Goal: Check status: Check status

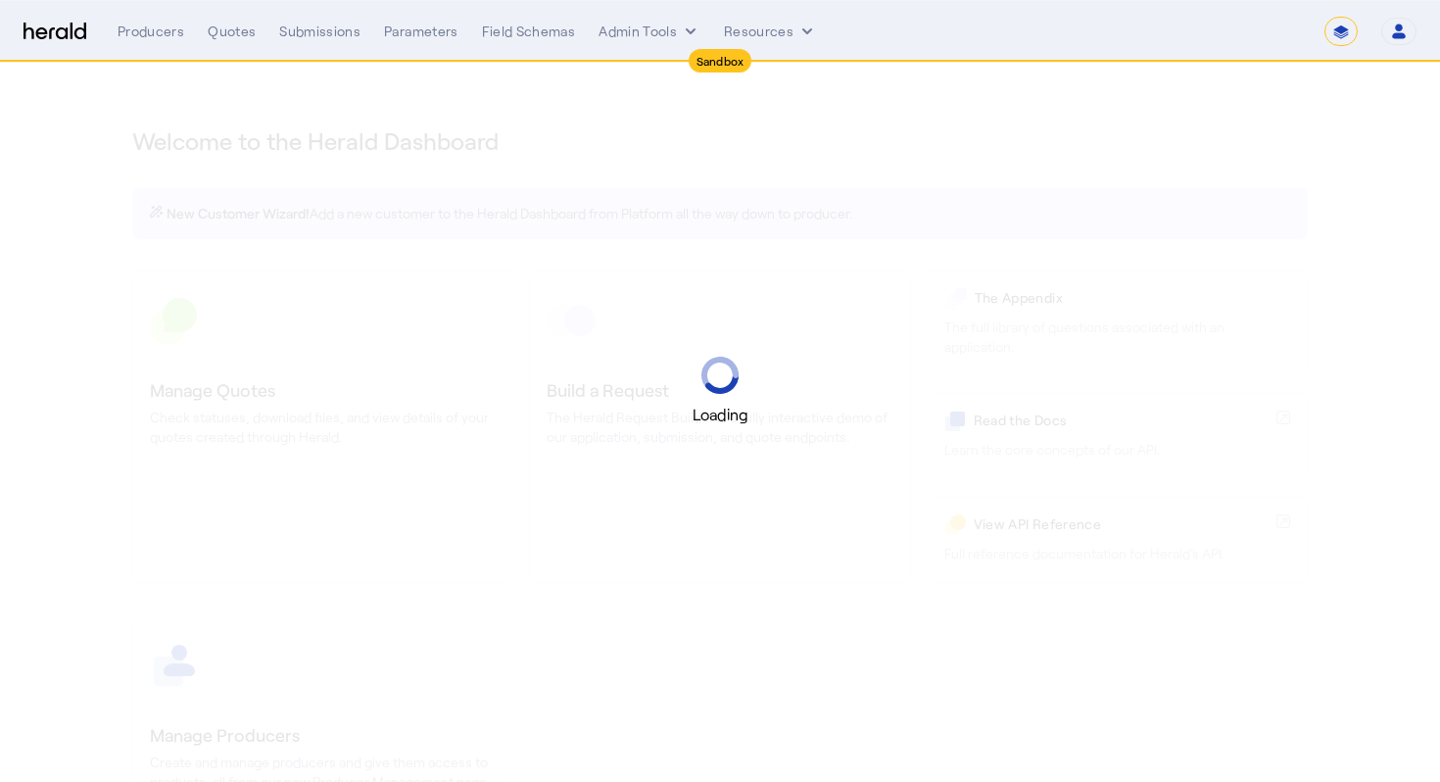
select select "*******"
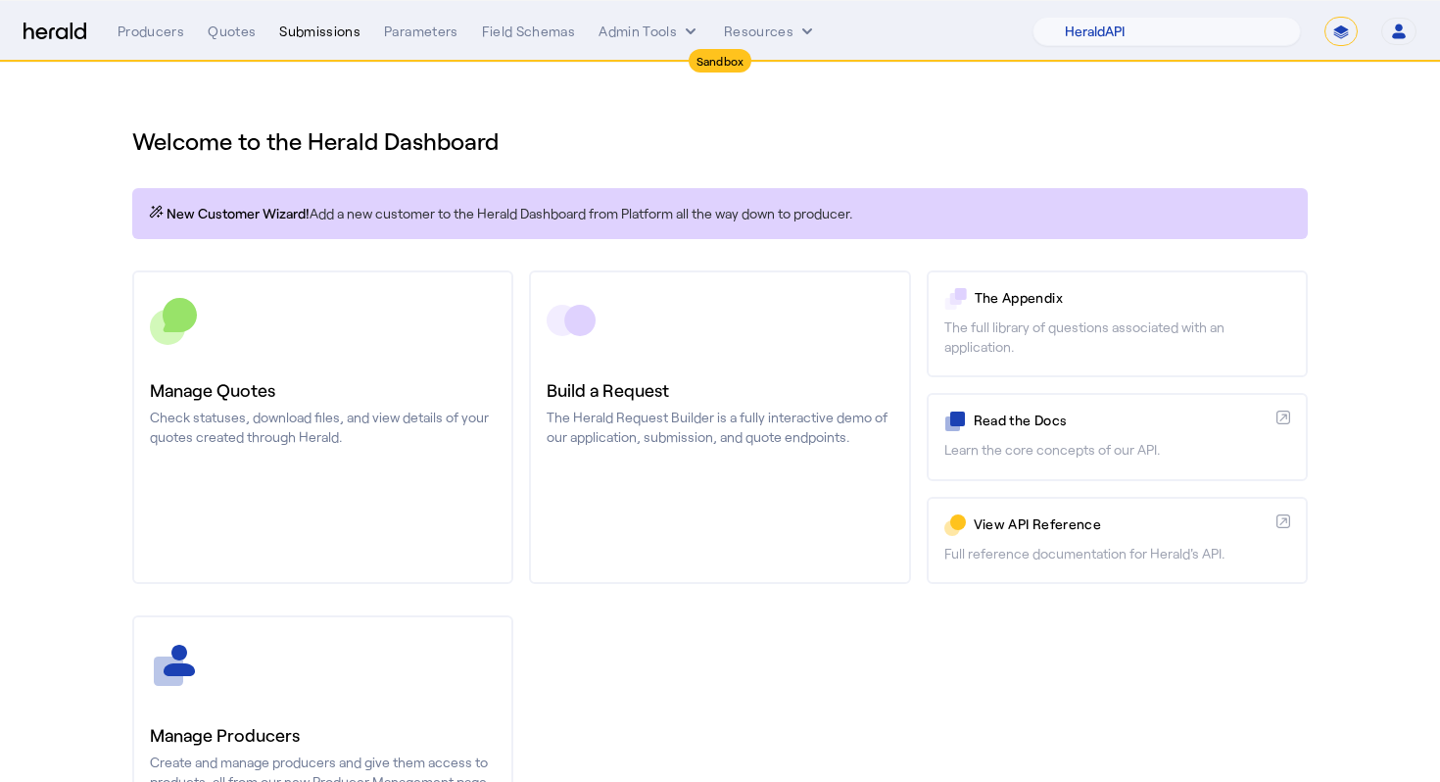
click at [310, 39] on div "Submissions" at bounding box center [319, 32] width 81 height 20
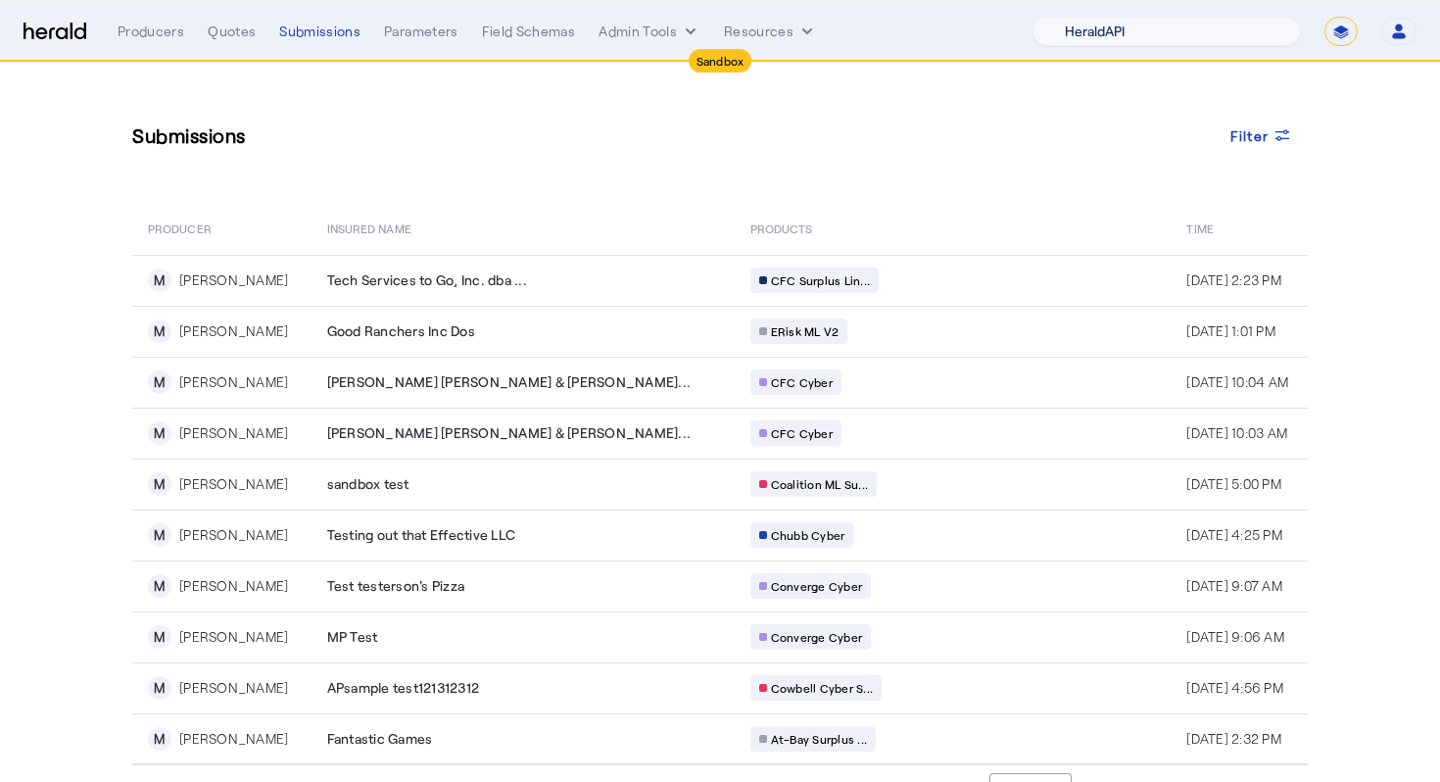
click at [1137, 27] on select "1Fort Acrisure Acturis Affinity Advisors Affinity Risk Agentero AmWins Anzen Ao…" at bounding box center [1167, 31] width 268 height 29
select select "pfm_129z_babbix"
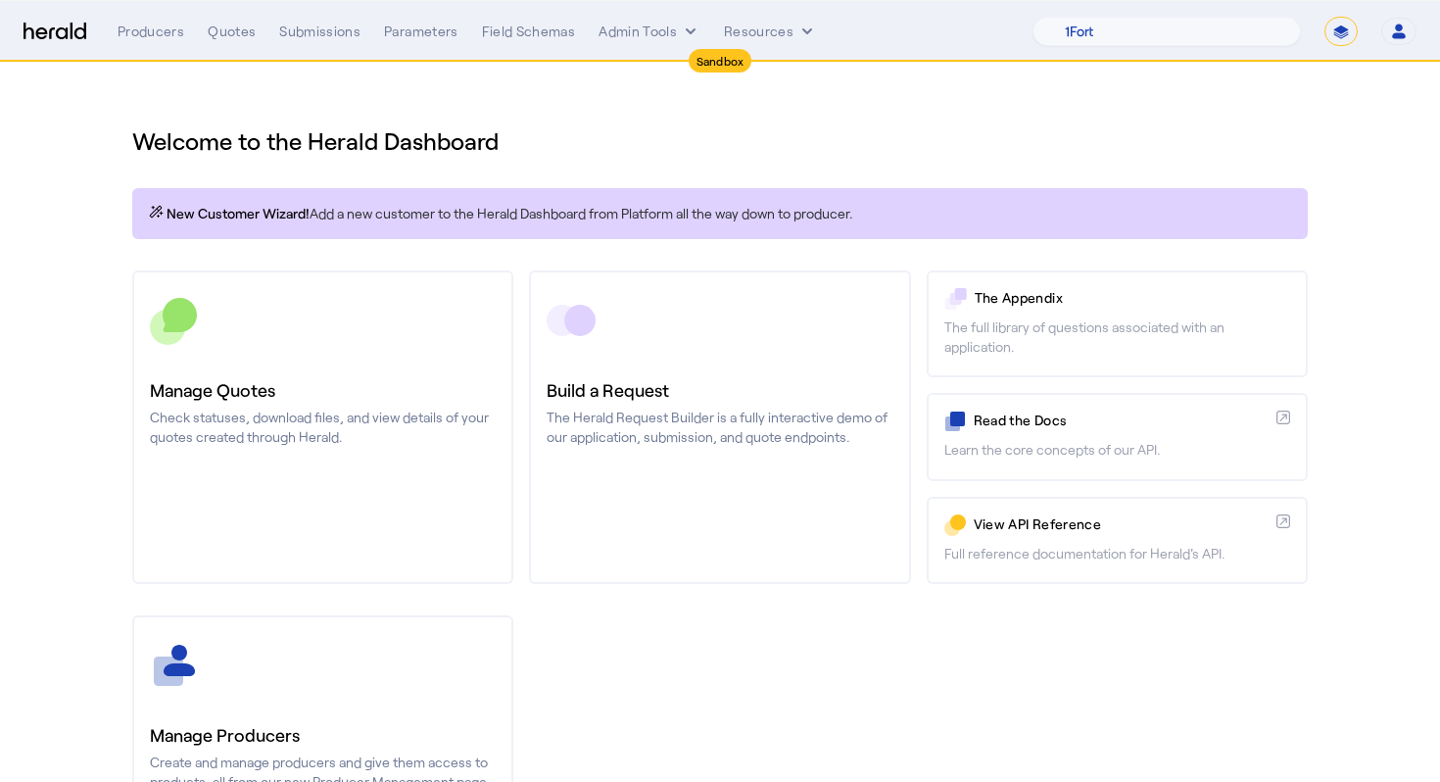
click at [379, 110] on div "Welcome to the Herald Dashboard" at bounding box center [720, 129] width 1176 height 55
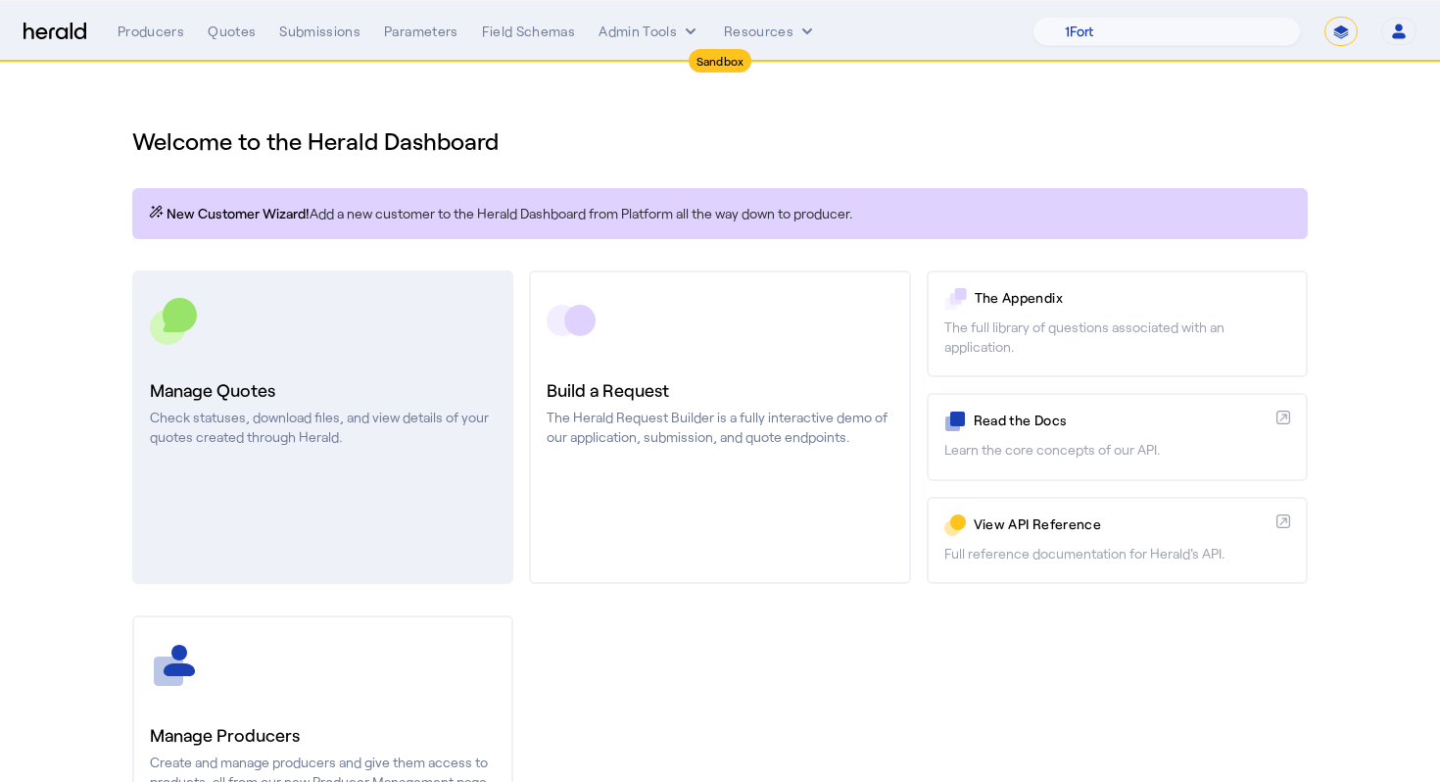
click at [255, 386] on h3 "Manage Quotes" at bounding box center [323, 389] width 346 height 27
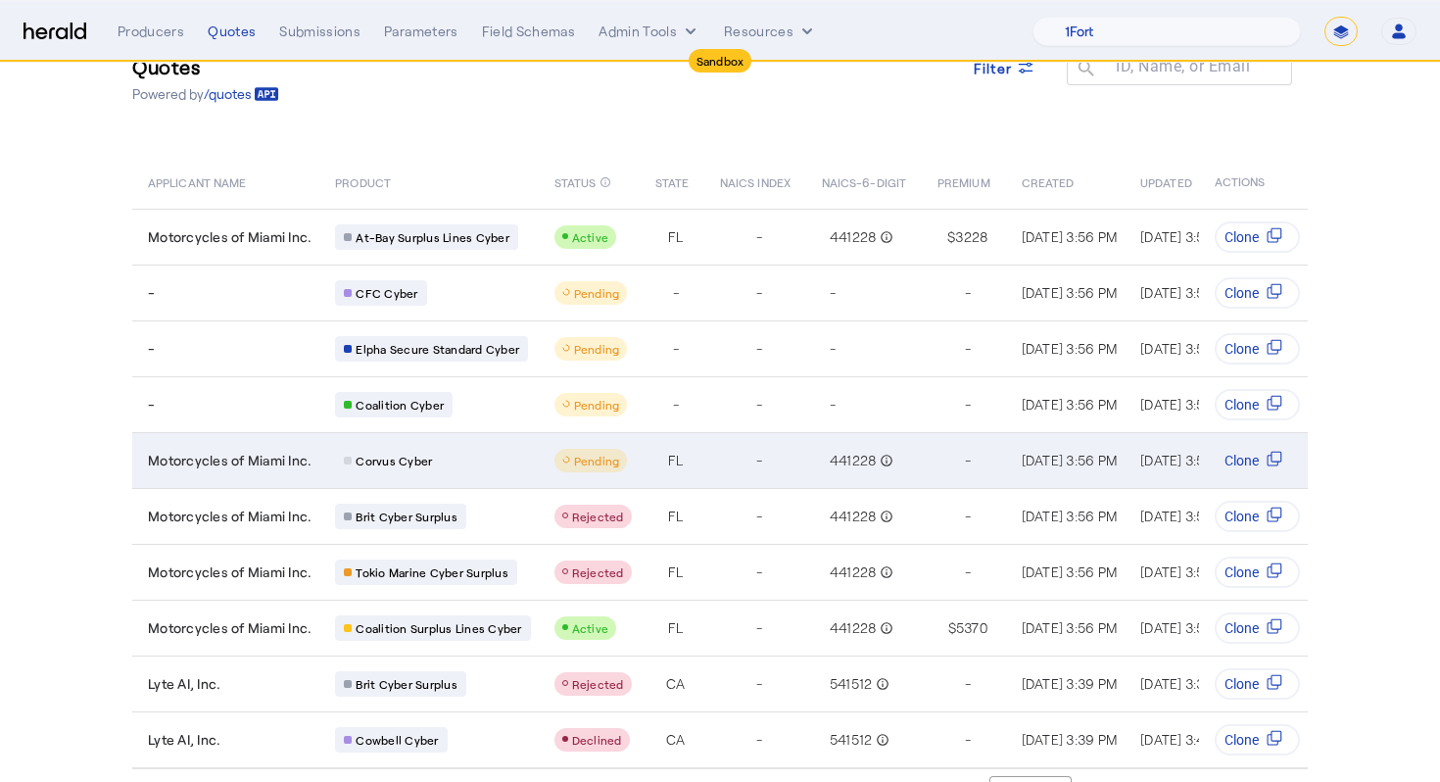
scroll to position [109, 0]
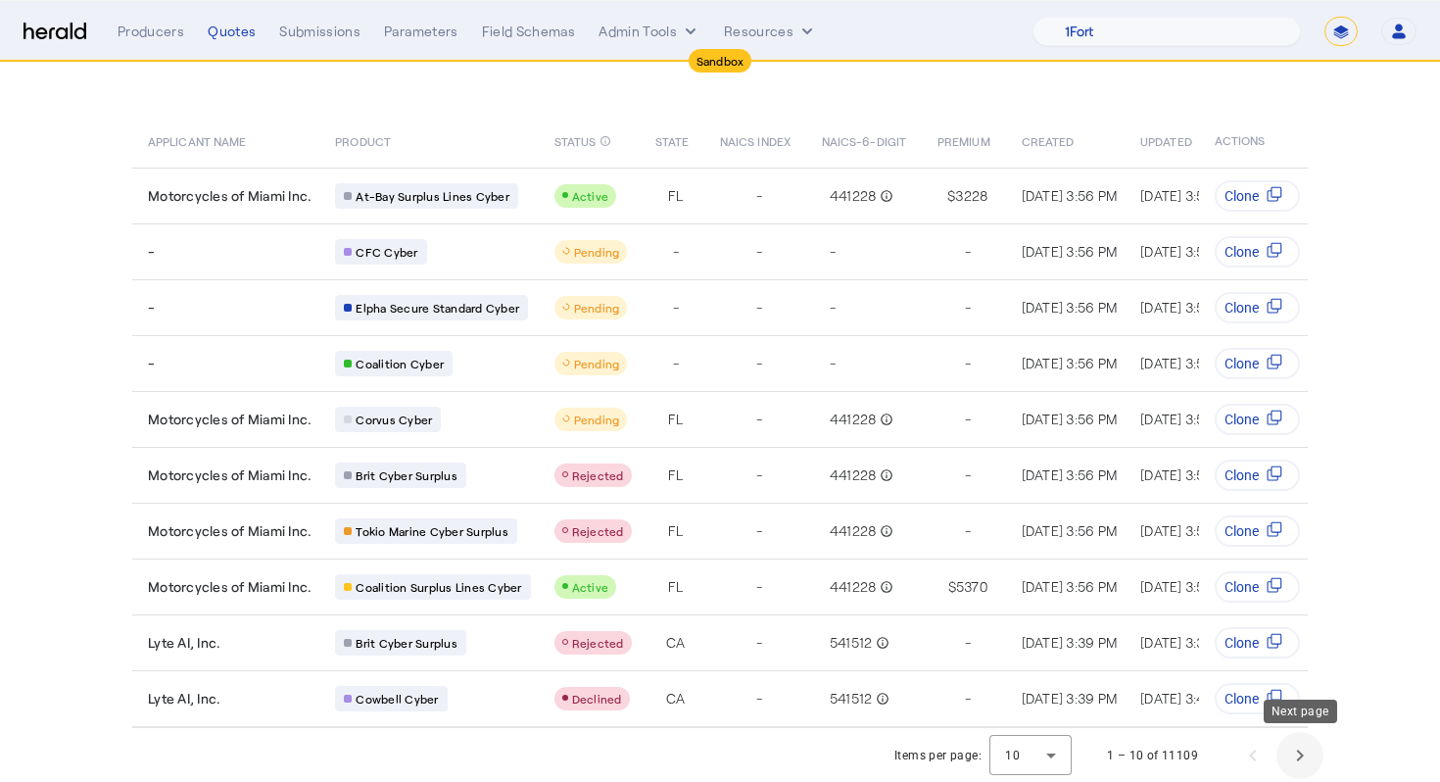
click at [1299, 747] on span "Next page" at bounding box center [1299, 755] width 47 height 47
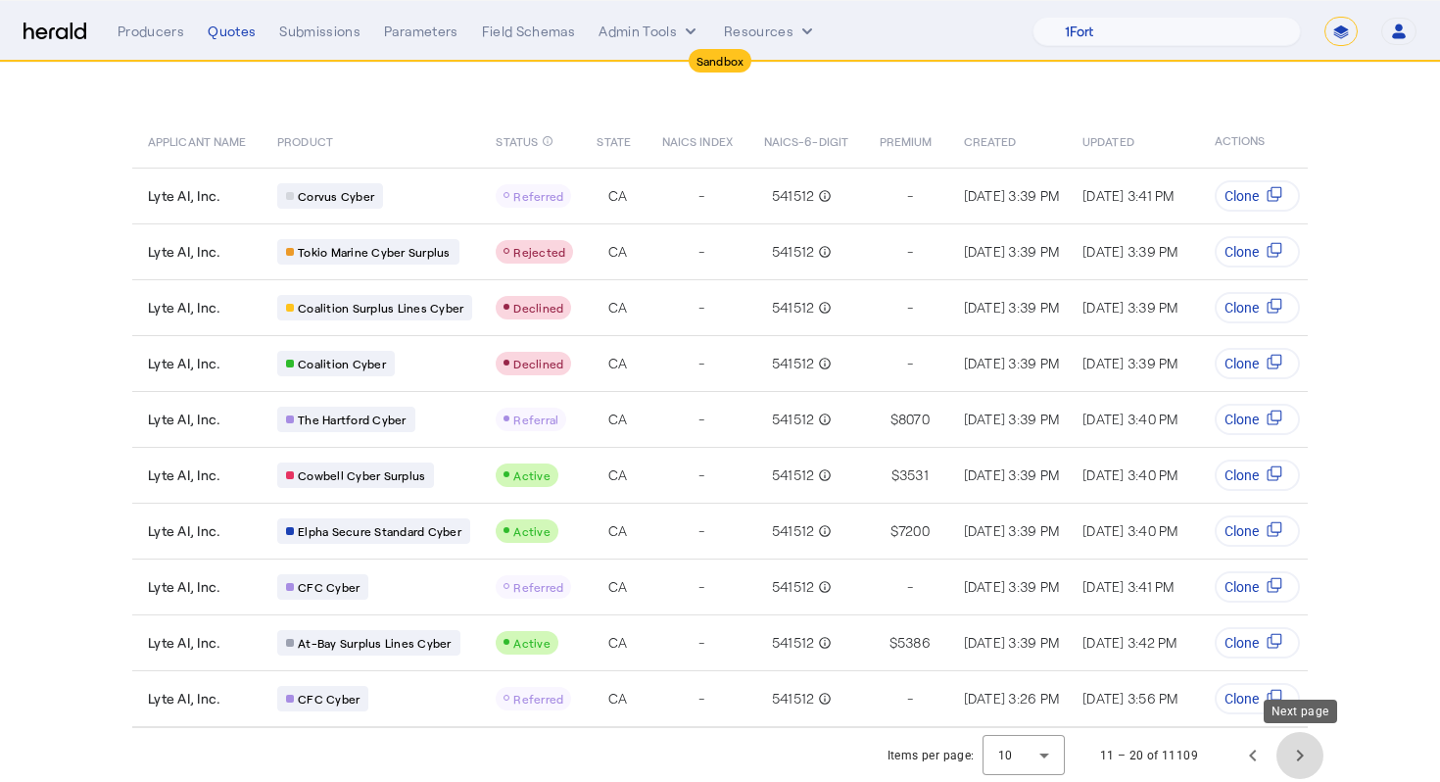
click at [1289, 746] on span "Next page" at bounding box center [1299, 755] width 47 height 47
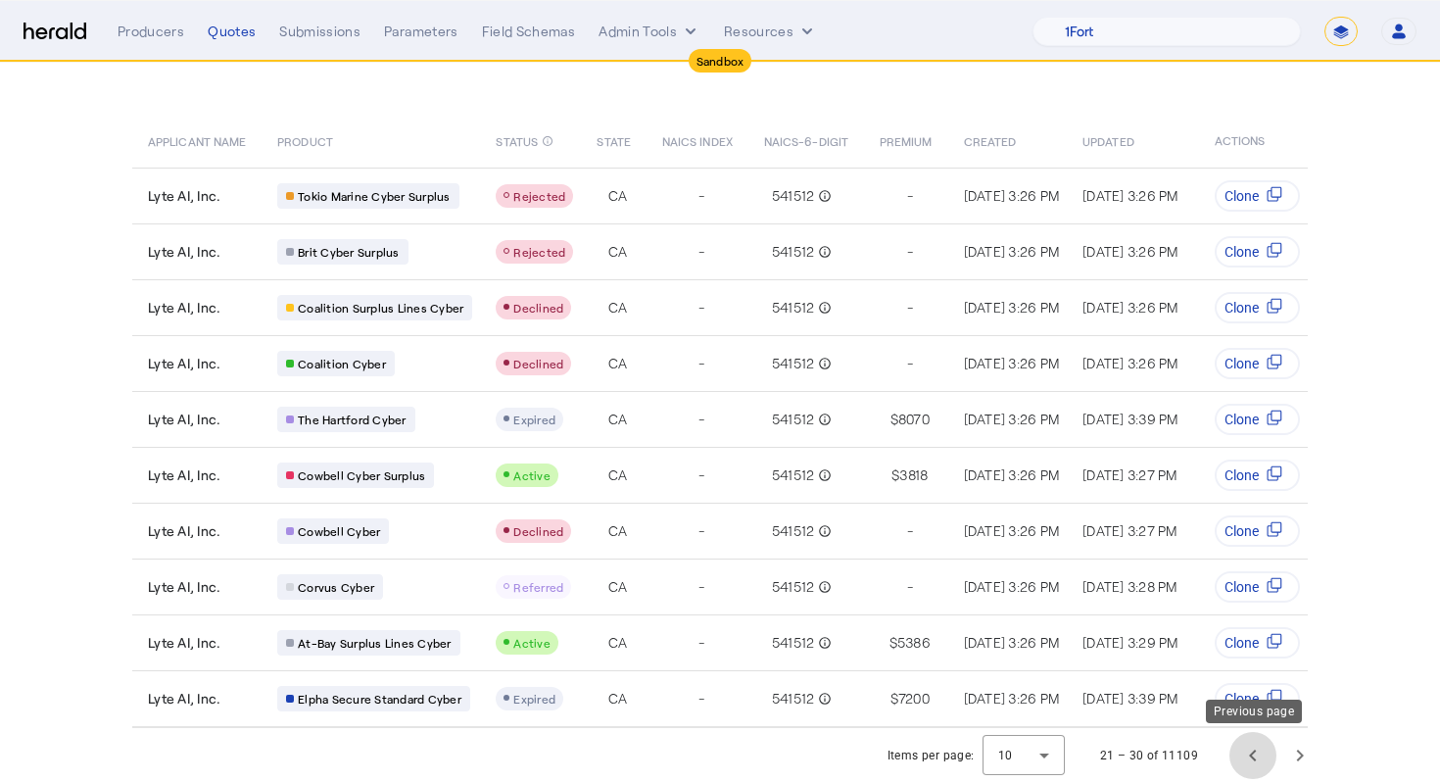
click at [1233, 758] on span "Previous page" at bounding box center [1252, 755] width 47 height 47
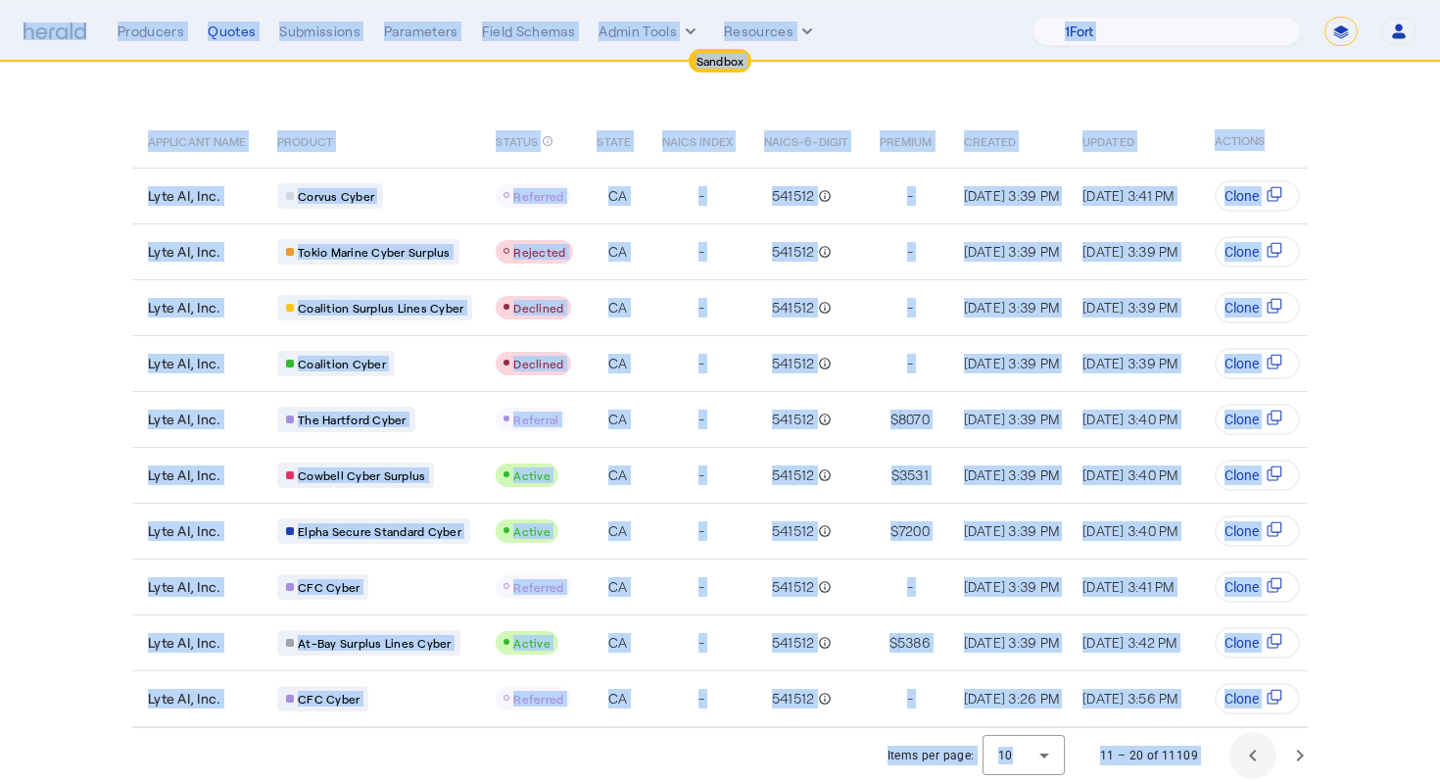
click at [1233, 673] on html "Sandbox Menu Producers Quotes Submissions Parameters Field Schemas Admin Tools …" at bounding box center [720, 282] width 1440 height 782
click at [1237, 758] on span "Previous page" at bounding box center [1252, 755] width 47 height 47
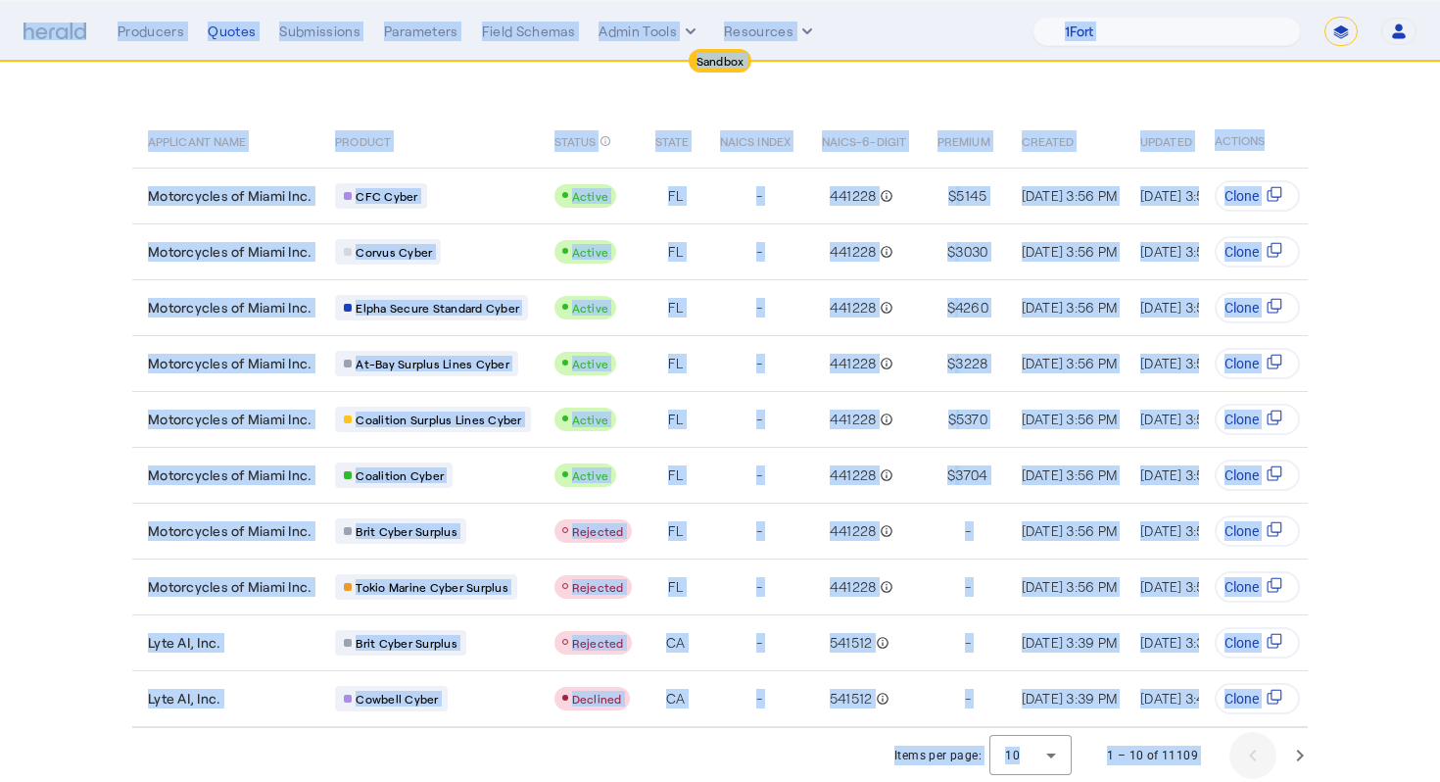
click at [1237, 757] on div "1 – 10 of 11109" at bounding box center [1203, 755] width 240 height 47
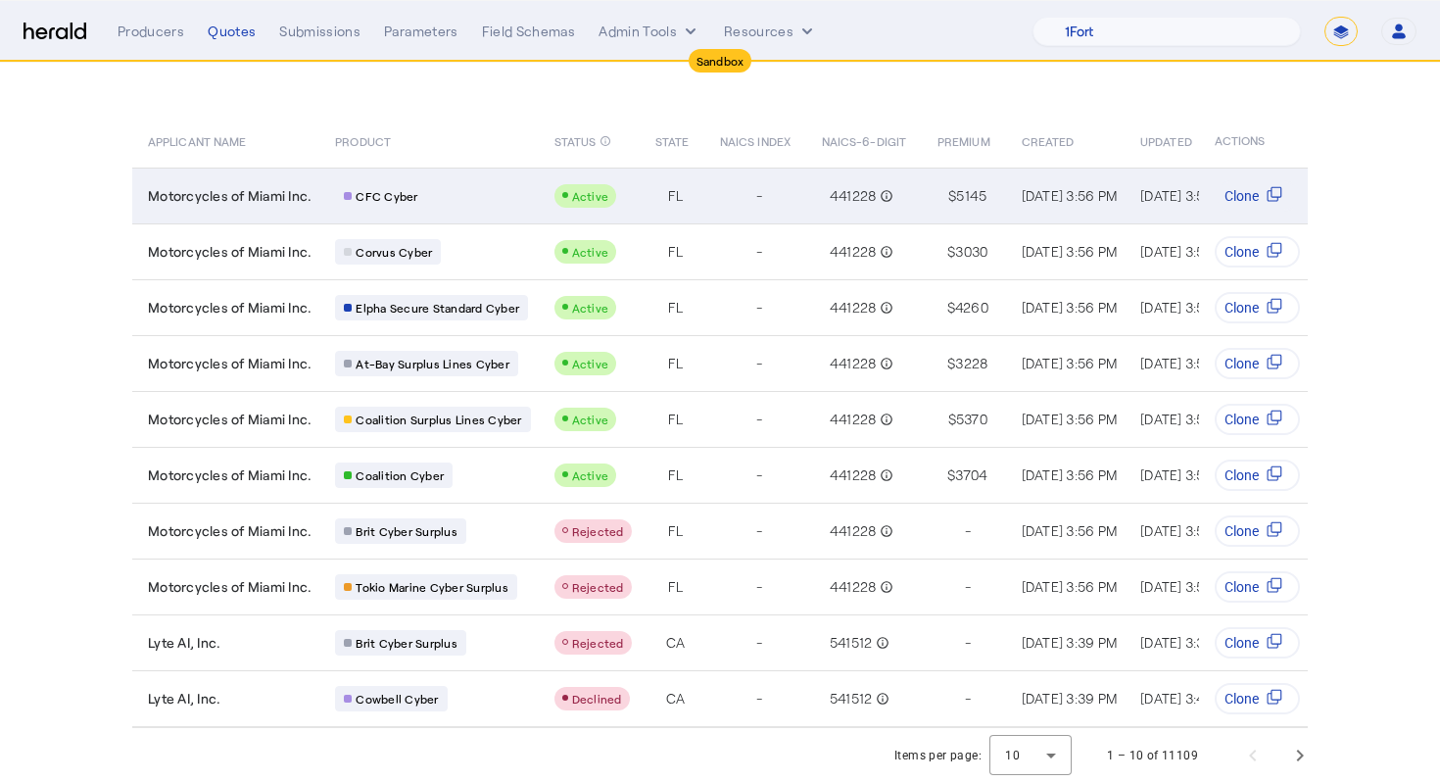
scroll to position [0, 0]
